Goal: Task Accomplishment & Management: Manage account settings

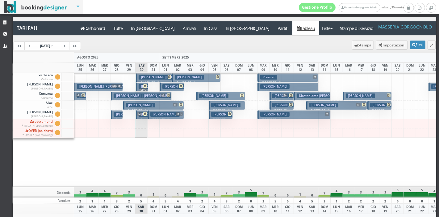
click at [102, 25] on link "Dashboard" at bounding box center [93, 28] width 33 height 14
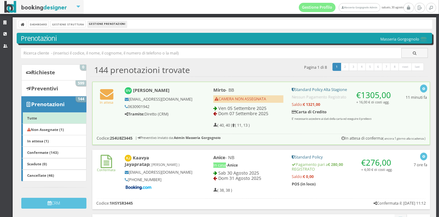
click at [189, 121] on div "In attesa Bastiaan Vanhorick bvanhorick@rocketmail.com 0630901942 Tramite: Dire…" at bounding box center [261, 106] width 337 height 48
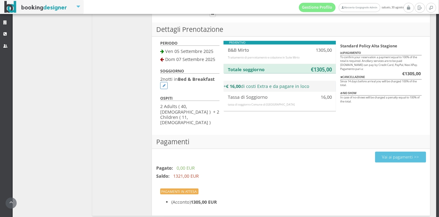
scroll to position [334, 0]
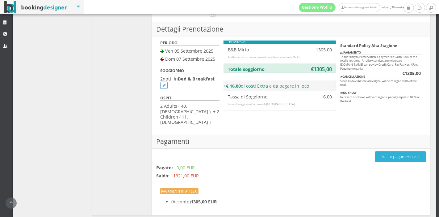
click at [401, 151] on button "Vai ai pagamenti >>" at bounding box center [400, 156] width 51 height 11
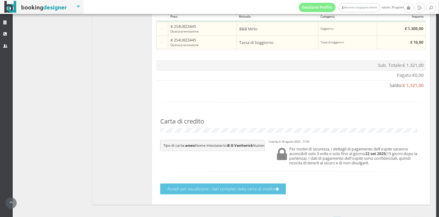
scroll to position [391, 0]
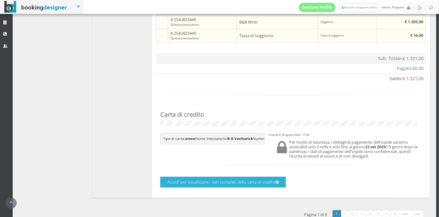
click at [282, 187] on button "Accedi per visualizzare i dati completi della carta di credito" at bounding box center [223, 181] width 126 height 11
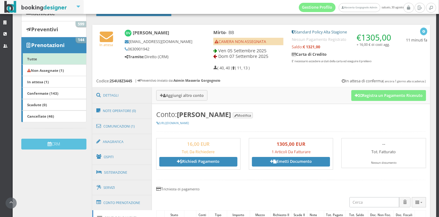
scroll to position [61, 0]
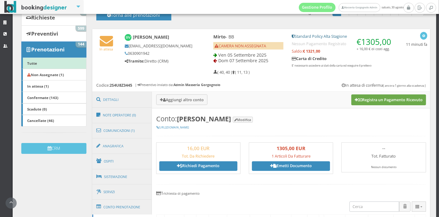
click at [382, 100] on button "Registra un Pagamento Ricevuto" at bounding box center [389, 99] width 75 height 11
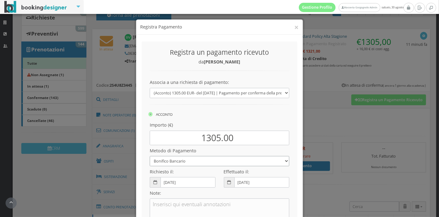
click at [252, 161] on select "Bonifico Bancario Carta di Credito Pay By Link Contanti Assegno Bancario Assegn…" at bounding box center [220, 161] width 140 height 10
select select
click at [150, 156] on select "Bonifico Bancario Carta di Credito Pay By Link Contanti Assegno Bancario Assegn…" at bounding box center [220, 161] width 140 height 10
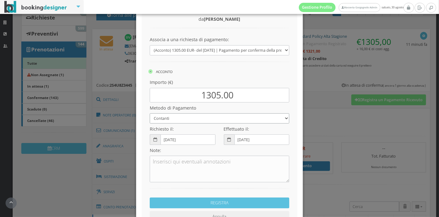
scroll to position [87, 0]
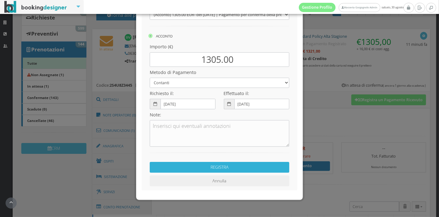
click at [242, 168] on button "REGISTRA" at bounding box center [220, 167] width 140 height 11
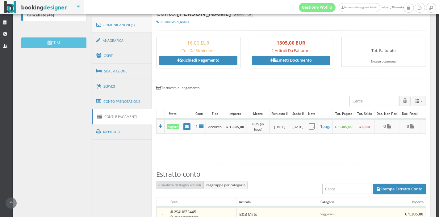
scroll to position [178, 0]
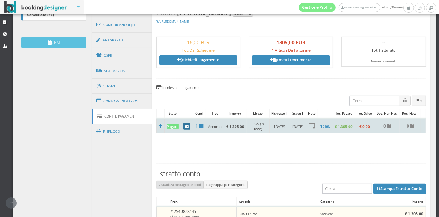
click at [188, 129] on link at bounding box center [187, 126] width 7 height 7
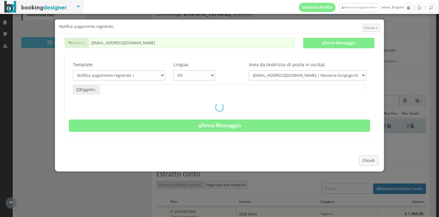
type input "Registered payment - Reservation: 2S4U8Z3445 - Bastiaan Vanhorick"
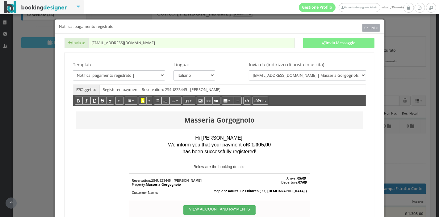
click at [363, 24] on button "Chiudi ×" at bounding box center [372, 28] width 18 height 8
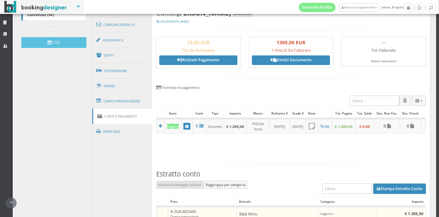
scroll to position [50, 0]
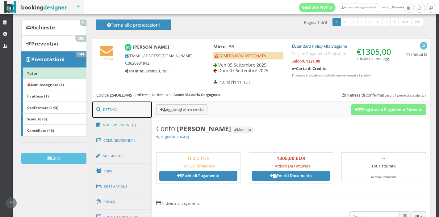
click at [120, 109] on link "Dettagli" at bounding box center [122, 109] width 60 height 16
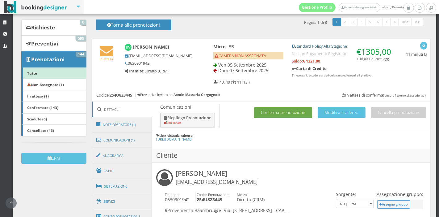
click at [277, 111] on button "Conferma prenotazione" at bounding box center [283, 112] width 58 height 11
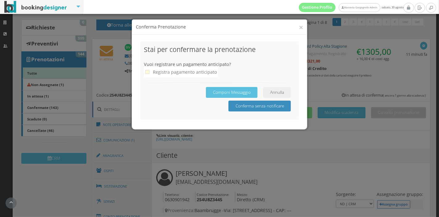
click at [195, 73] on div "Registra pagamento anticipato" at bounding box center [185, 71] width 64 height 7
checkbox input "true"
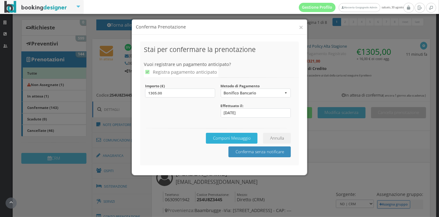
click at [249, 141] on button "Componi Messaggio" at bounding box center [232, 138] width 52 height 11
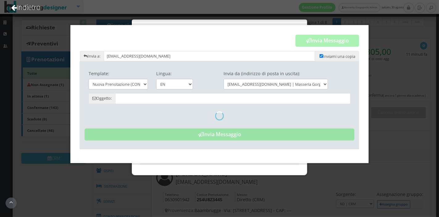
type input "Reservation Confirmed - Masseria Gorgognolo"
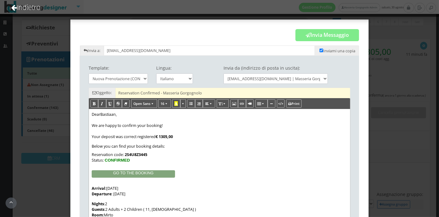
scroll to position [0, 0]
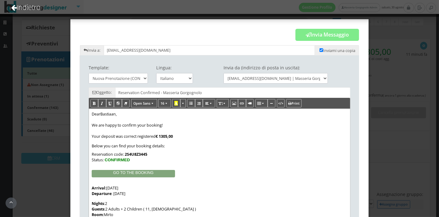
click at [315, 49] on span "Inviami una copia" at bounding box center [337, 50] width 44 height 10
click at [318, 47] on span "Inviami una copia" at bounding box center [337, 50] width 44 height 10
click at [320, 50] on input "checkbox" at bounding box center [322, 50] width 4 height 4
checkbox input "false"
click at [321, 34] on button "Invia Messaggio" at bounding box center [328, 35] width 64 height 12
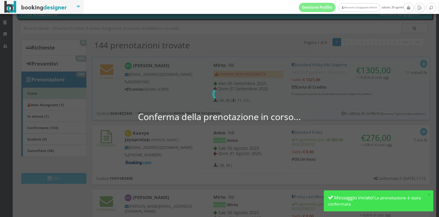
scroll to position [13, 0]
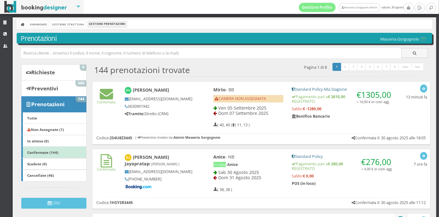
click at [190, 112] on h5 "Tramite: Diretto (CRM)" at bounding box center [159, 113] width 68 height 5
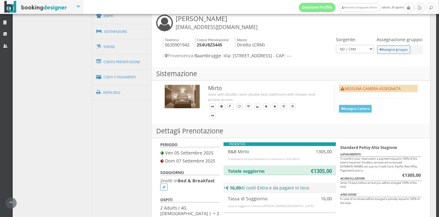
scroll to position [222, 0]
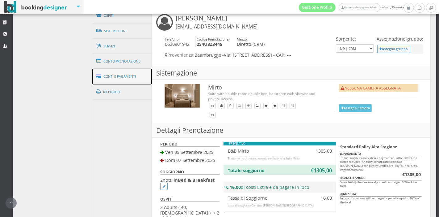
click at [125, 71] on link "Conti e Pagamenti" at bounding box center [122, 77] width 60 height 16
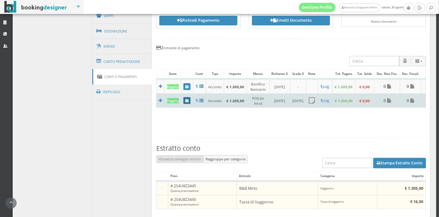
scroll to position [0, 1]
click at [159, 99] on icon at bounding box center [160, 100] width 3 height 4
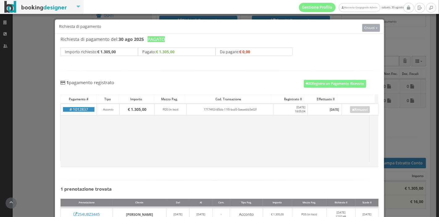
click at [368, 26] on span "Chiudi ×" at bounding box center [371, 27] width 13 height 5
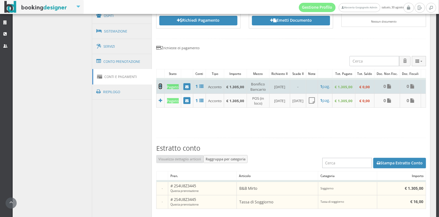
click at [159, 86] on icon at bounding box center [160, 86] width 3 height 4
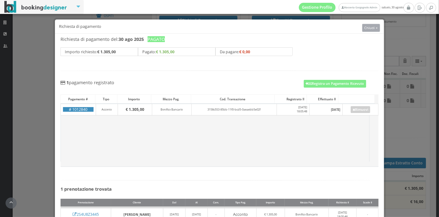
click at [369, 27] on span "Chiudi ×" at bounding box center [371, 27] width 13 height 5
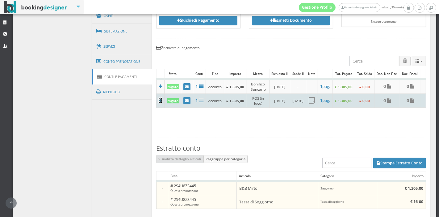
click at [159, 100] on icon at bounding box center [160, 100] width 3 height 4
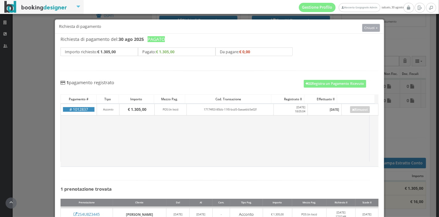
click at [370, 31] on button "Chiudi ×" at bounding box center [372, 28] width 18 height 8
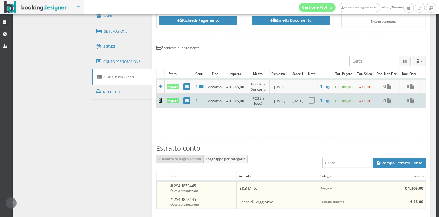
click at [159, 100] on icon at bounding box center [160, 100] width 3 height 4
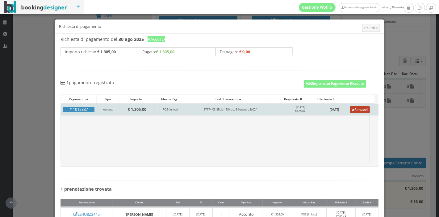
click at [355, 107] on link "Rimuovi" at bounding box center [360, 109] width 20 height 7
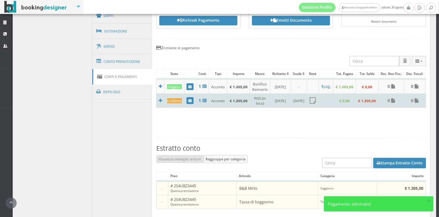
scroll to position [0, 25]
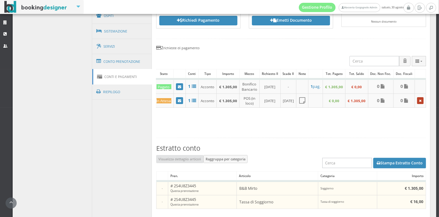
click at [419, 99] on icon at bounding box center [420, 100] width 2 height 3
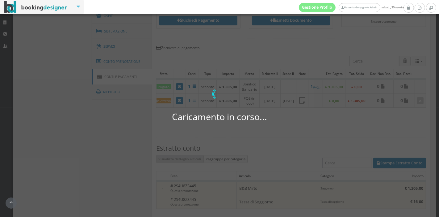
click at [247, 23] on div "Caricamento in corso... 0 di 0" at bounding box center [219, 108] width 439 height 217
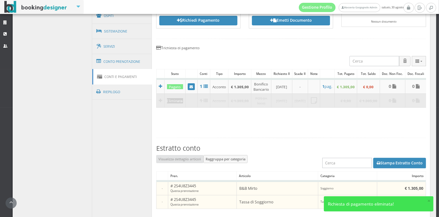
scroll to position [54, 0]
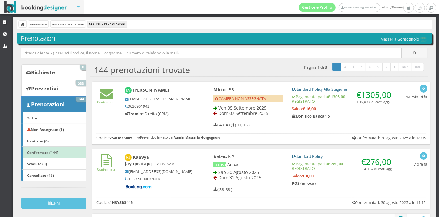
click at [354, 115] on h5 "Bonifico Bancario" at bounding box center [343, 116] width 102 height 5
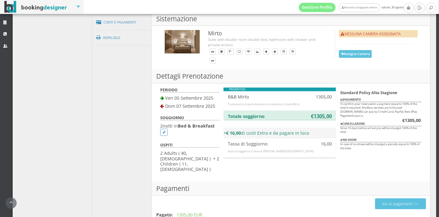
scroll to position [323, 0]
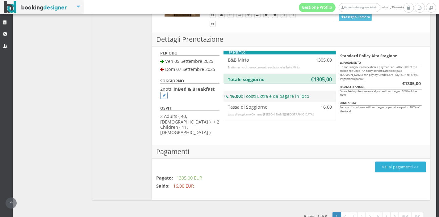
click at [389, 161] on button "Vai ai pagamenti >>" at bounding box center [400, 166] width 51 height 11
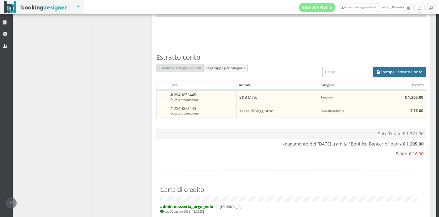
click at [381, 77] on button "Stampa Estratto Conto" at bounding box center [400, 72] width 53 height 11
